Goal: Information Seeking & Learning: Find specific fact

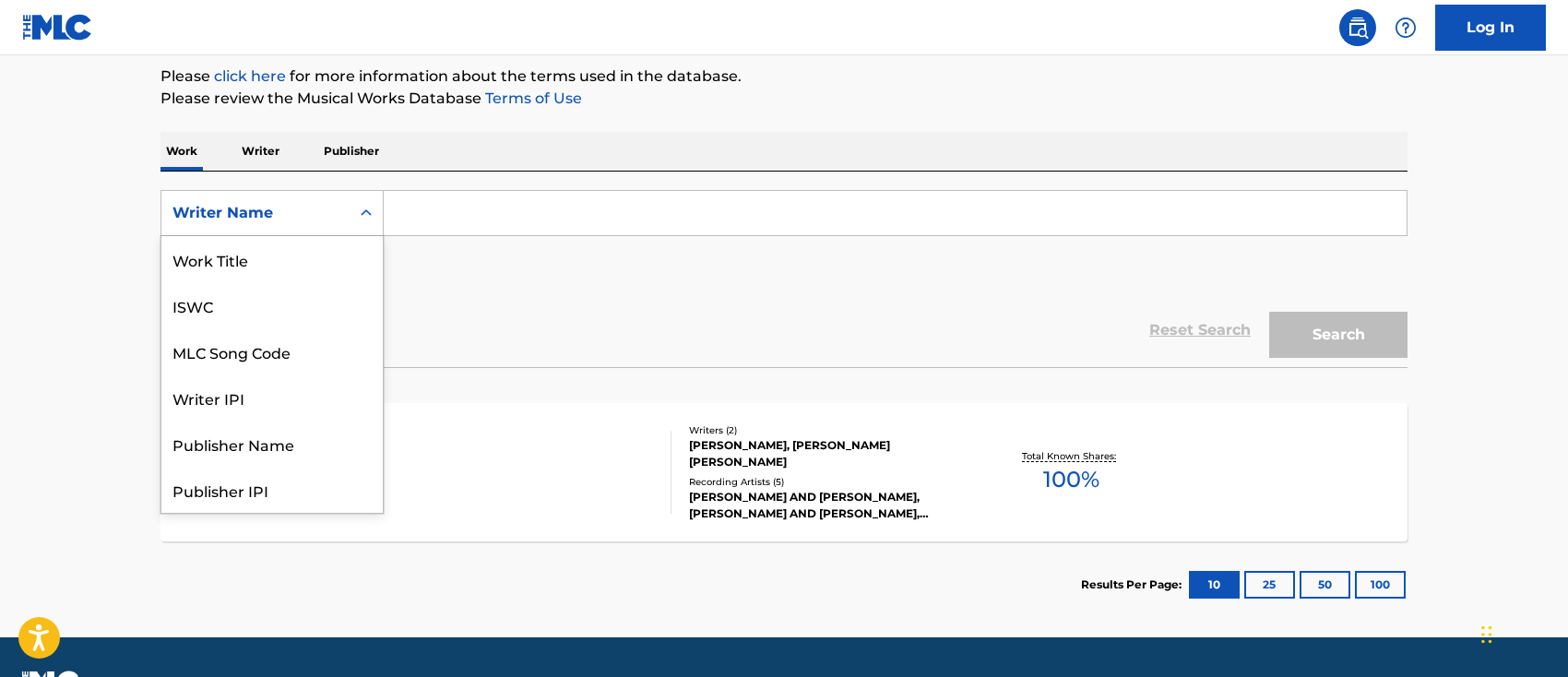
scroll to position [92, 0]
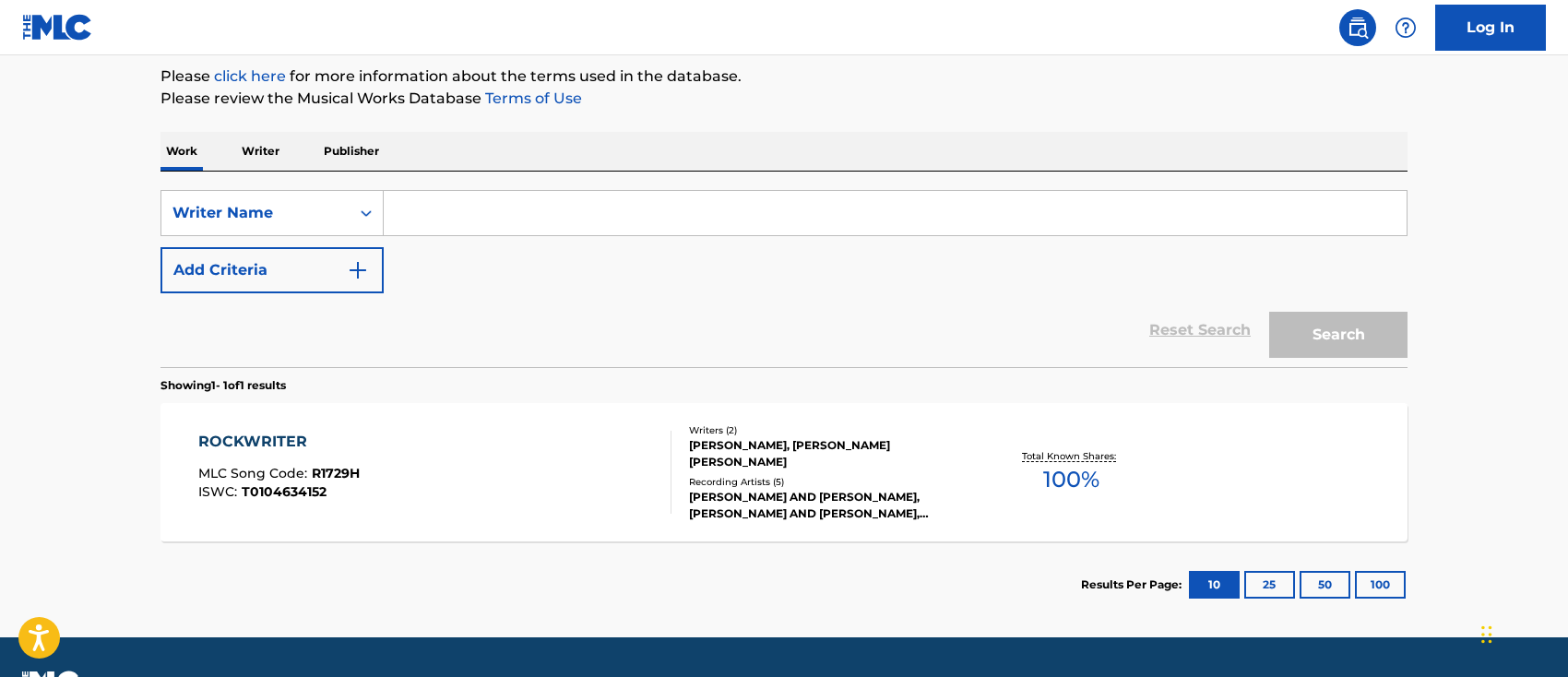
click at [483, 203] on input "Search Form" at bounding box center [895, 213] width 1022 height 45
click at [343, 201] on div "Writer Name" at bounding box center [255, 213] width 188 height 35
click at [497, 222] on input "Search Form" at bounding box center [895, 213] width 1022 height 45
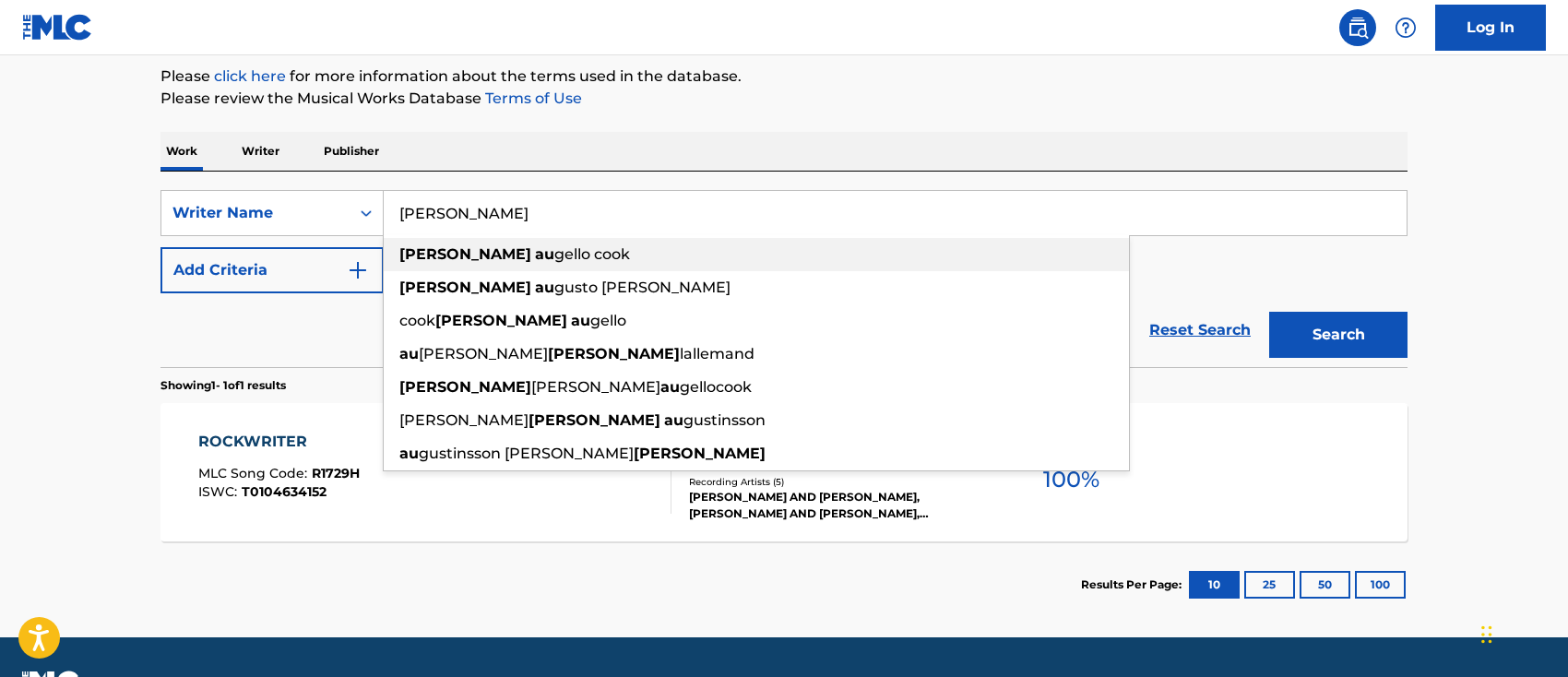
click at [554, 253] on span "gello cook" at bounding box center [591, 253] width 75 height 18
type input "[PERSON_NAME]"
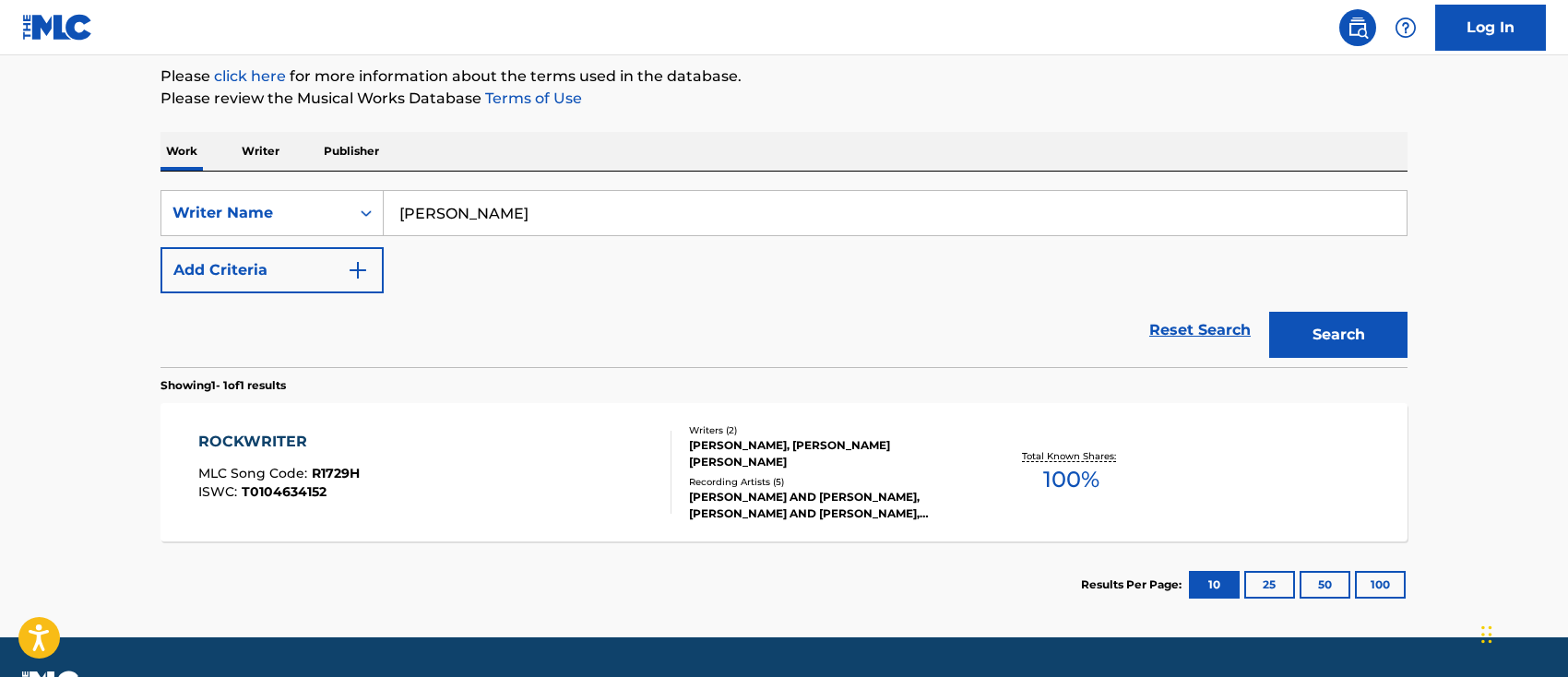
click at [1348, 329] on button "Search" at bounding box center [1338, 335] width 139 height 47
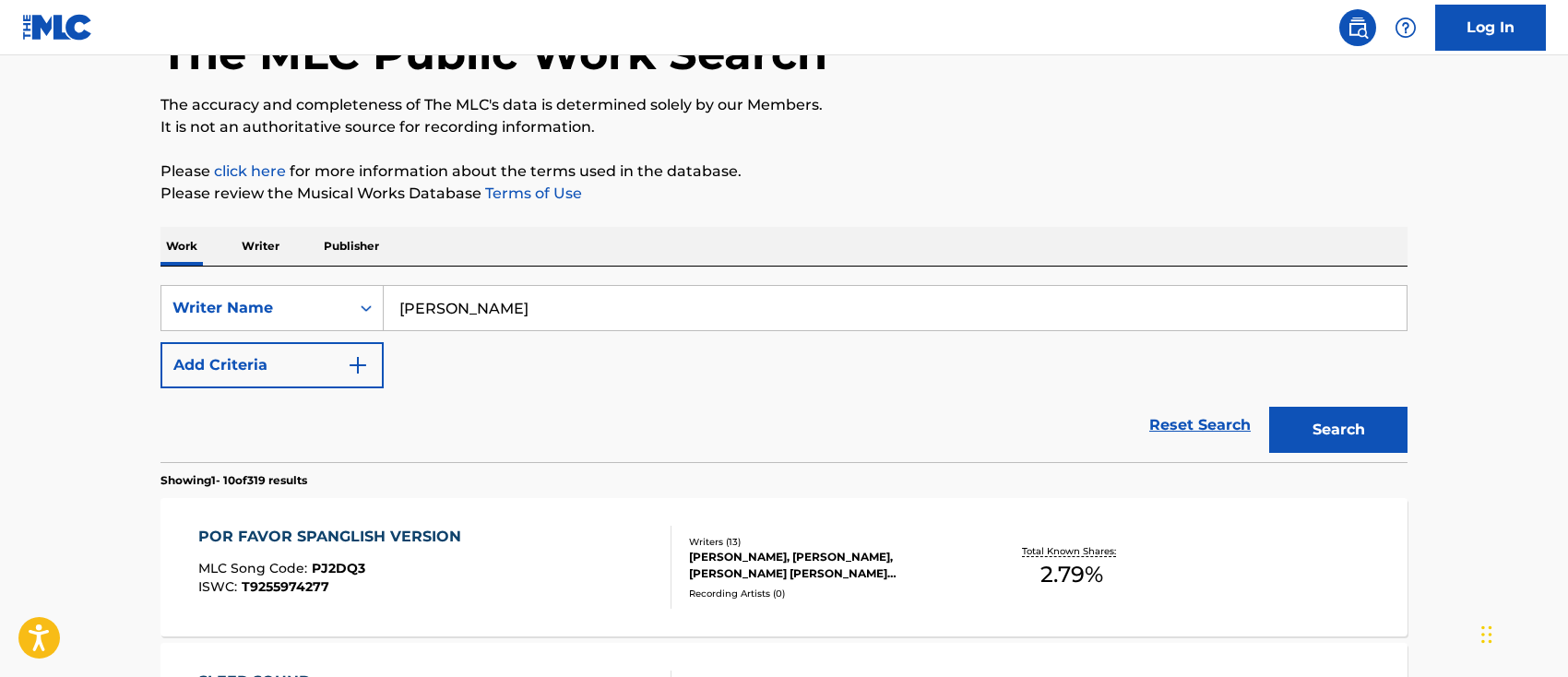
scroll to position [221, 0]
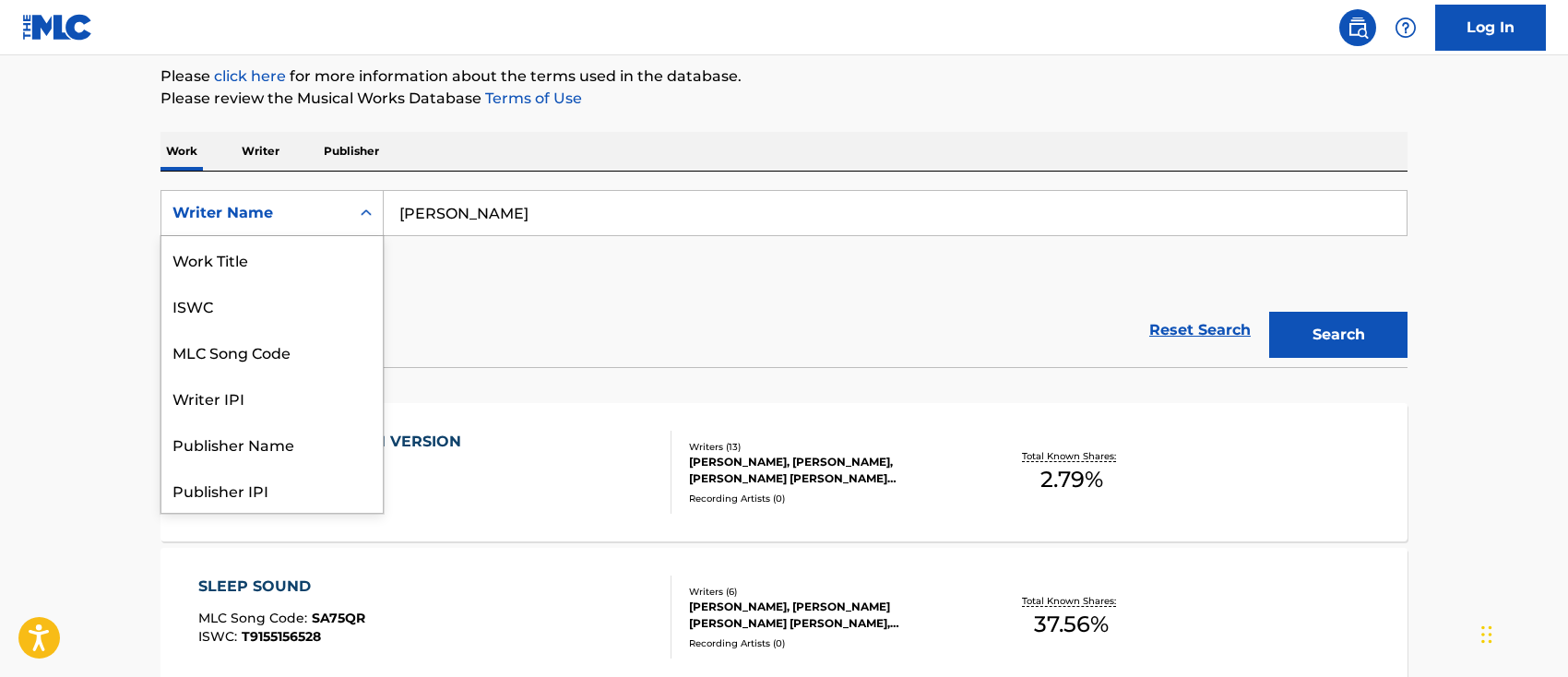
click at [292, 205] on div "Writer Name" at bounding box center [255, 213] width 166 height 22
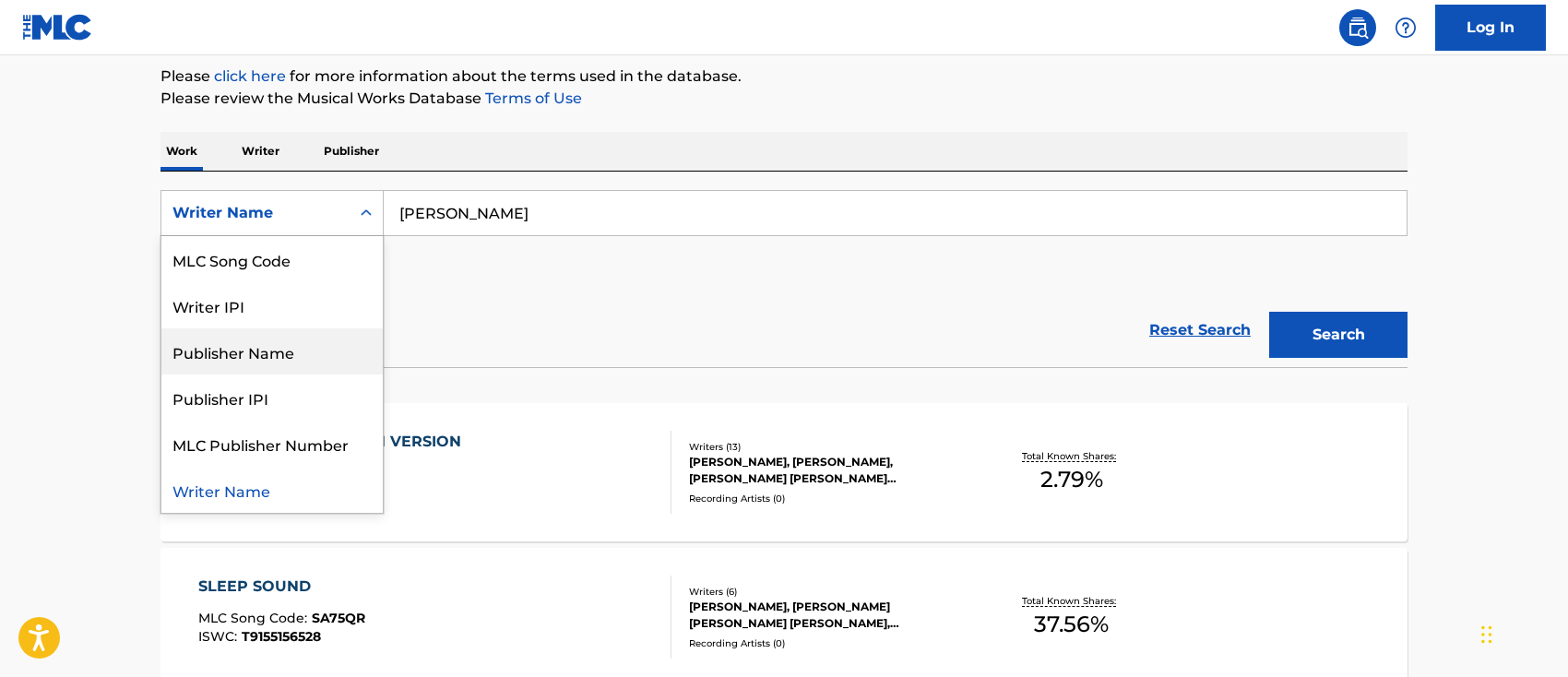
scroll to position [0, 0]
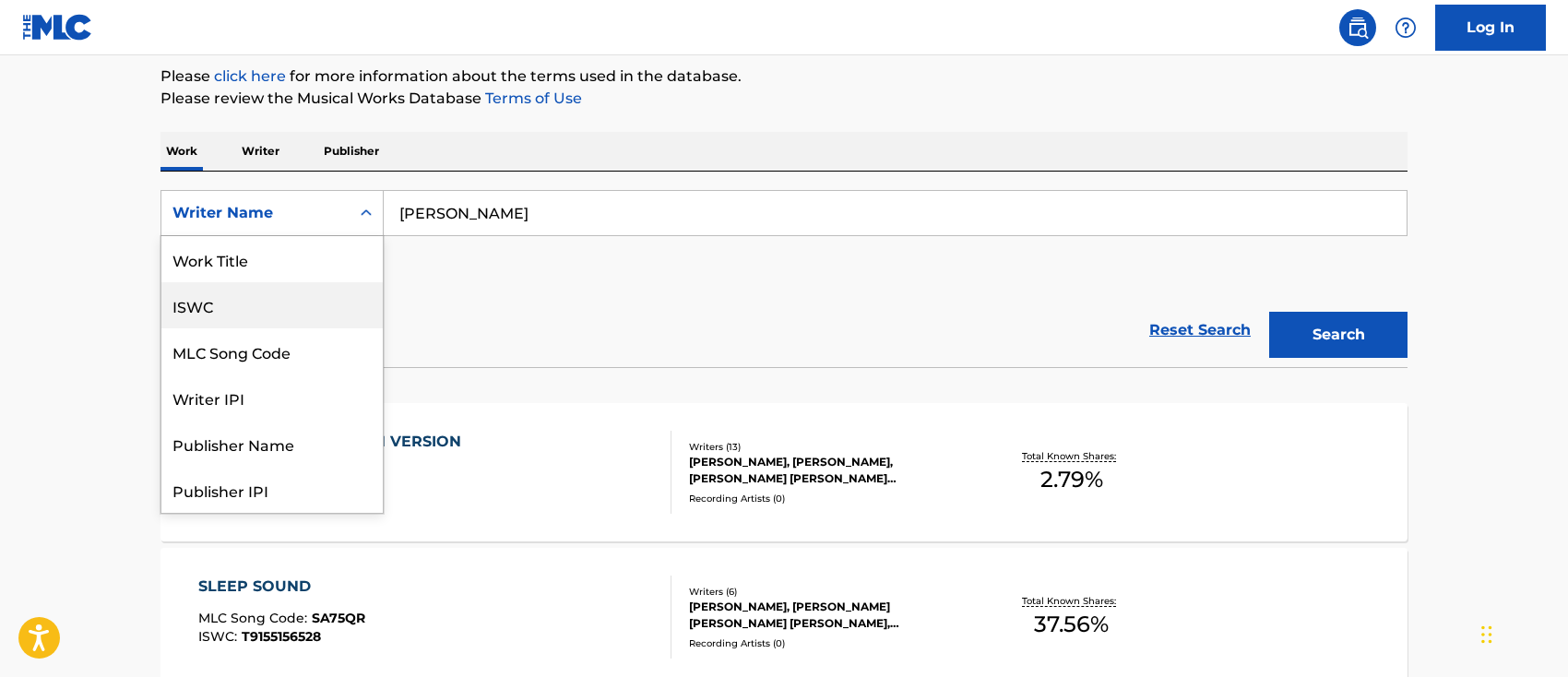
click at [312, 310] on div "ISWC" at bounding box center [272, 305] width 222 height 47
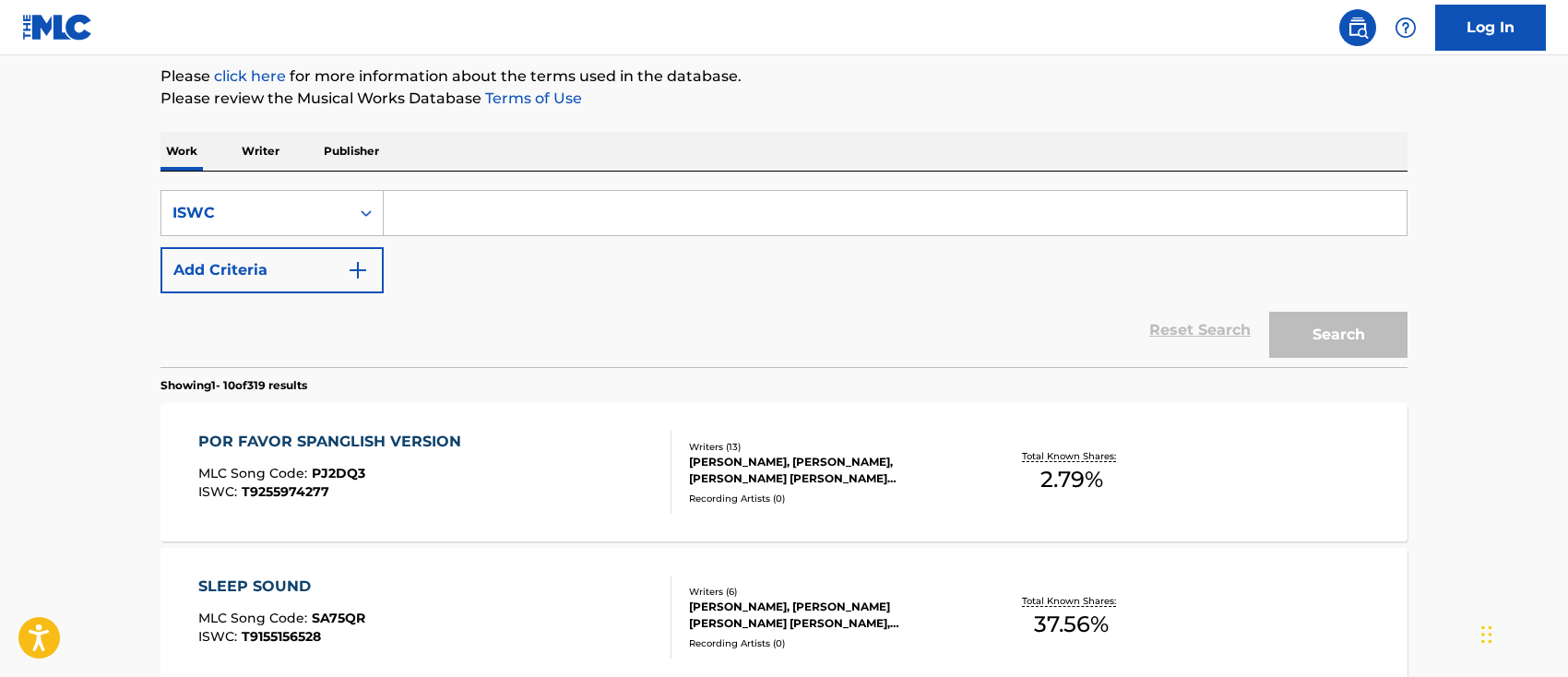
click at [565, 215] on input "Search Form" at bounding box center [895, 213] width 1022 height 45
paste input "T-071.182.647-9"
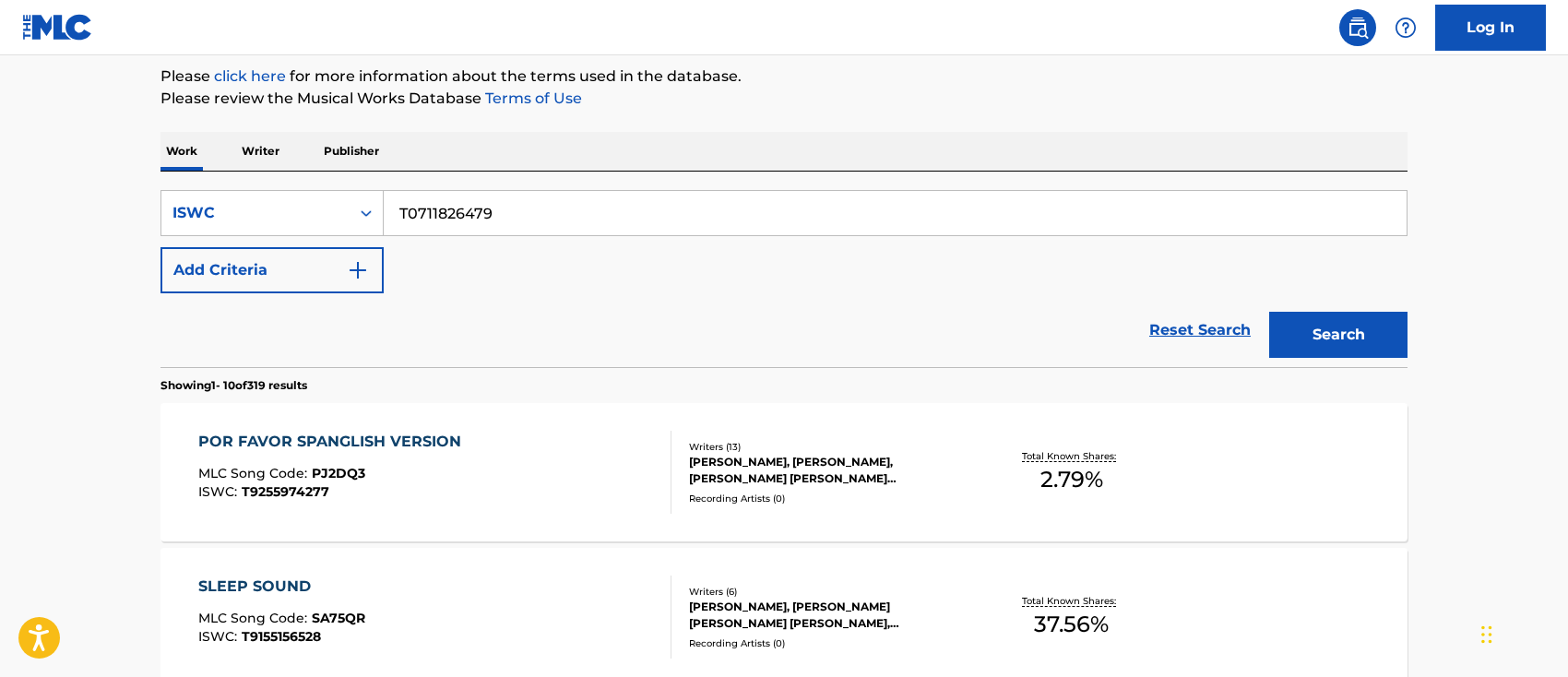
type input "T0711826479"
click at [1269, 312] on button "Search" at bounding box center [1338, 335] width 139 height 47
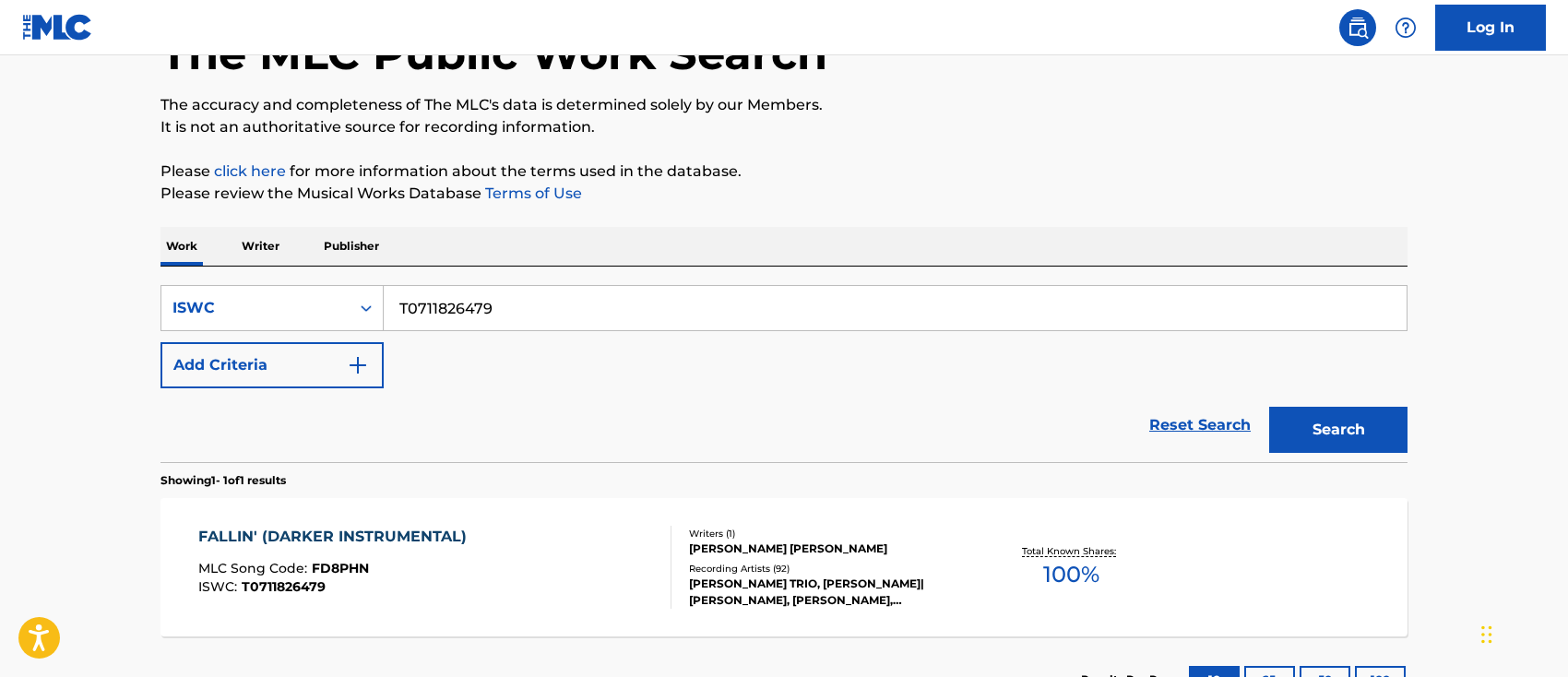
scroll to position [221, 0]
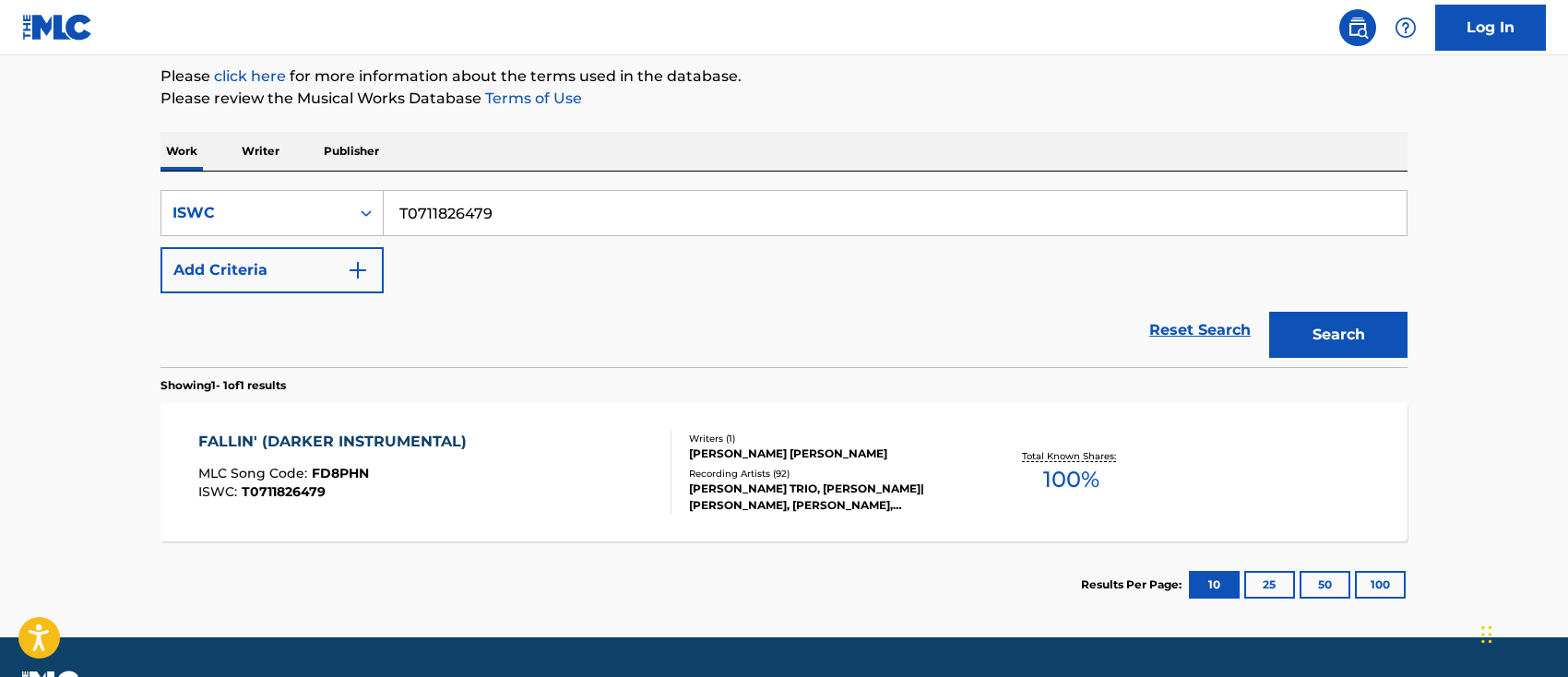
click at [582, 465] on div "FALLIN' (DARKER INSTRUMENTAL) MLC Song Code : FD8PHN ISWC : T0711826479" at bounding box center [435, 472] width 474 height 83
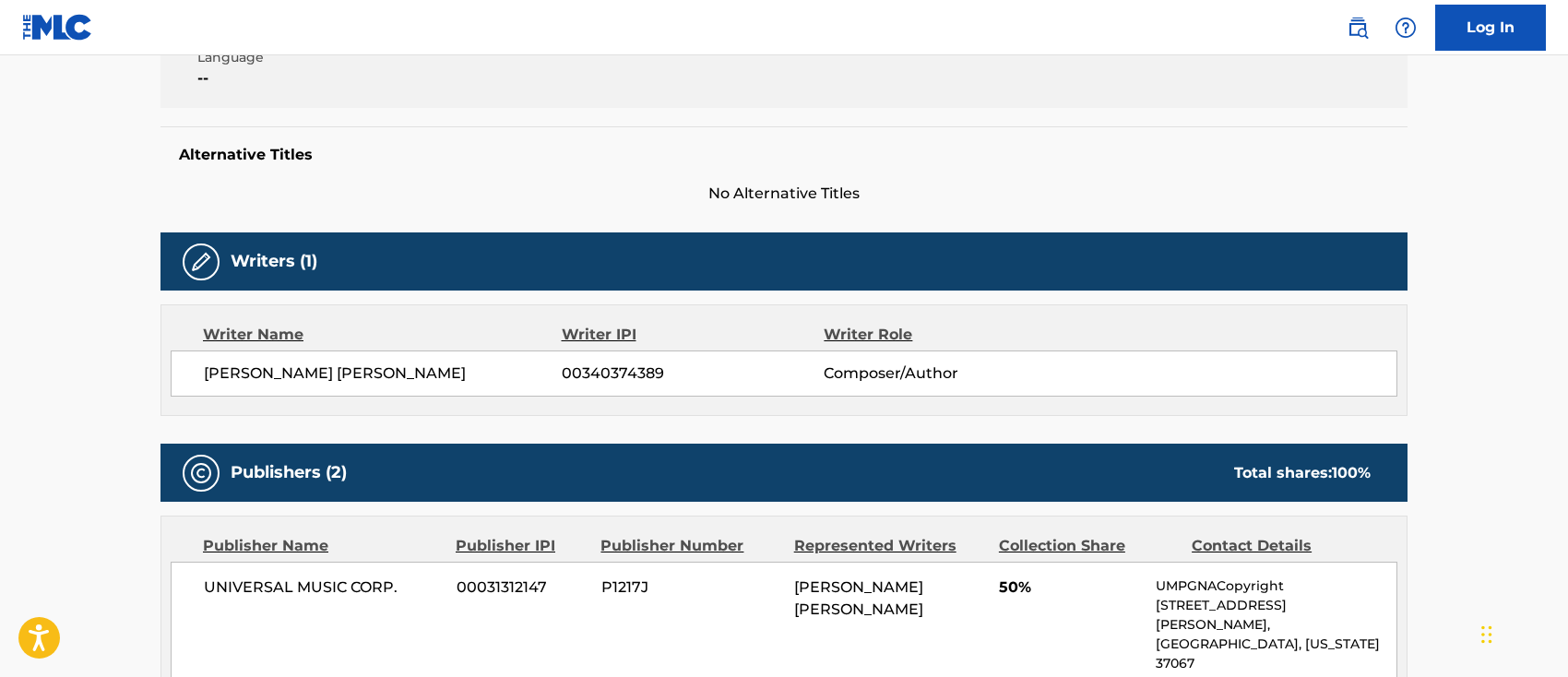
scroll to position [408, 0]
